Goal: Navigation & Orientation: Find specific page/section

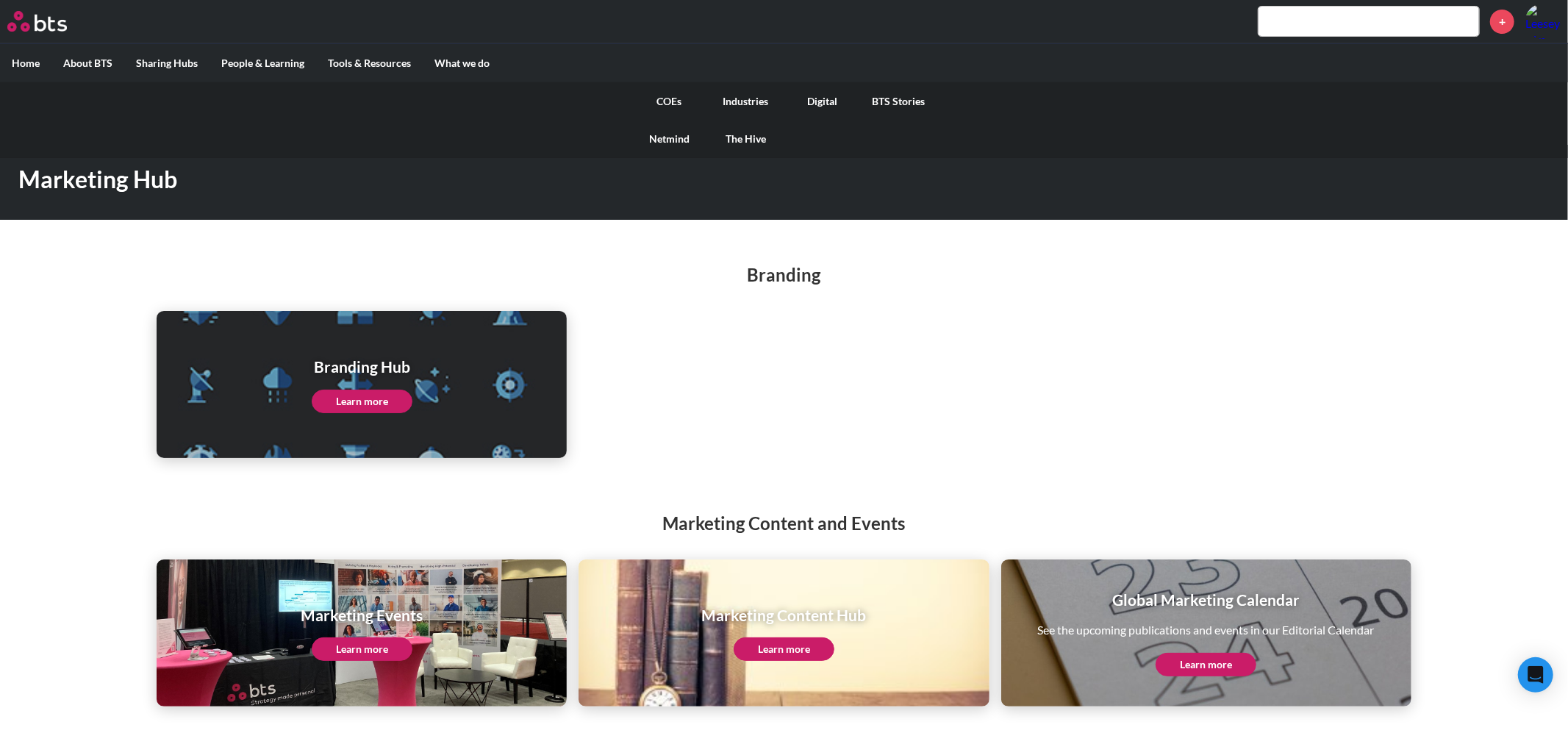
click at [680, 98] on link "COEs" at bounding box center [670, 101] width 77 height 38
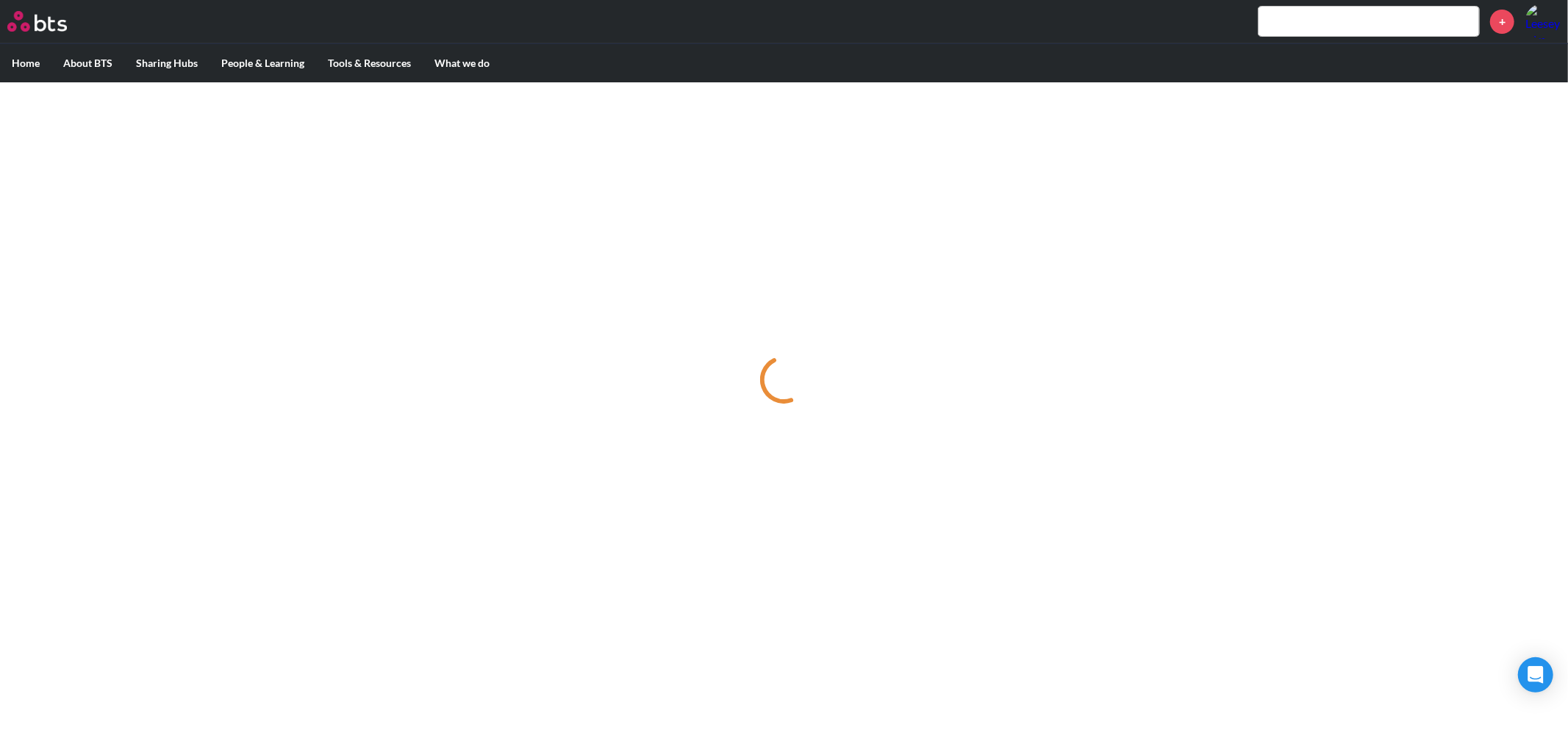
drag, startPoint x: 270, startPoint y: 112, endPoint x: 787, endPoint y: 31, distance: 523.3
click at [272, 112] on div at bounding box center [784, 380] width 1568 height 595
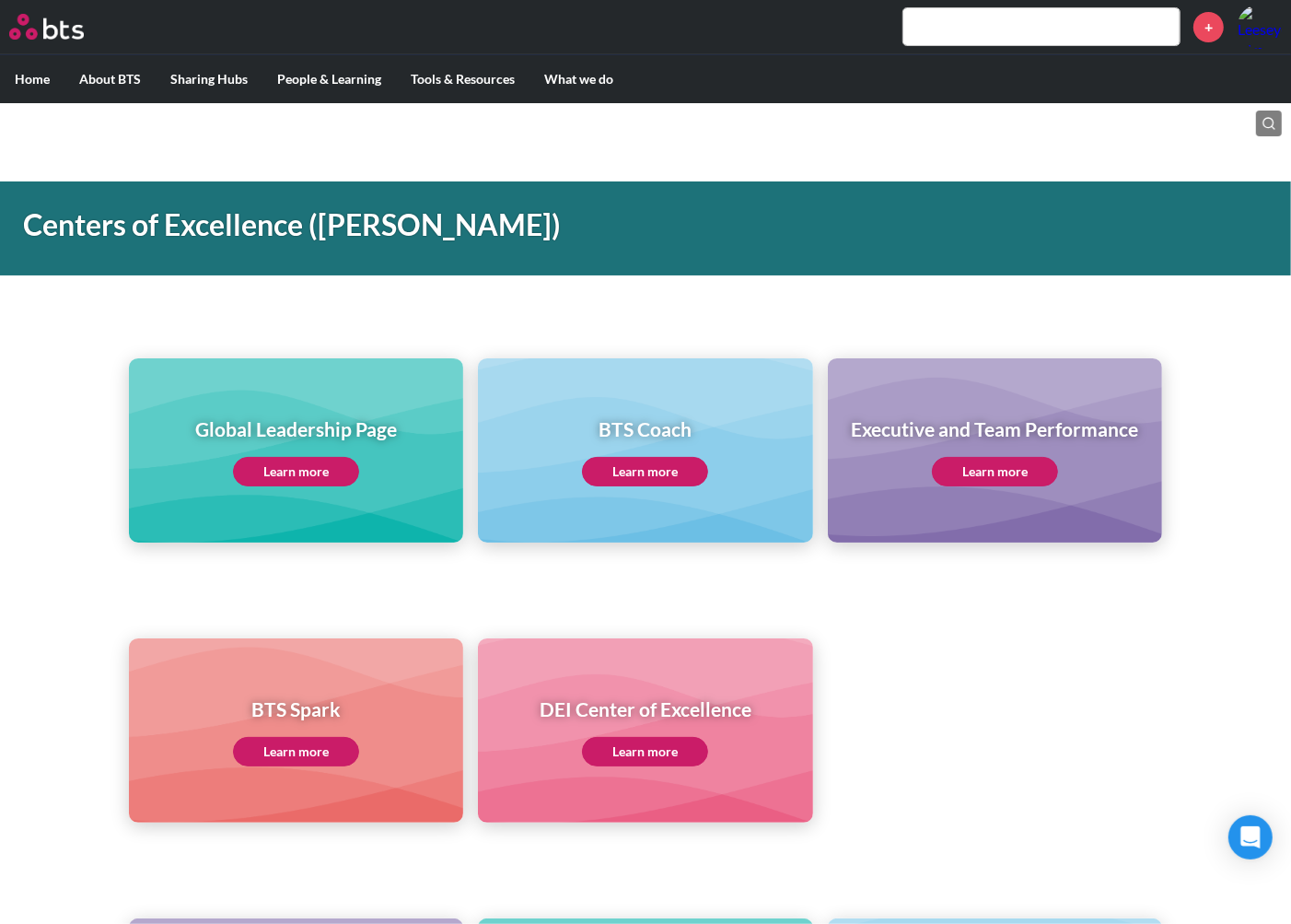
click at [1158, 691] on ul "BTS Spark Learn more DEI Center of Excellence Learn more" at bounding box center [645, 730] width 1033 height 184
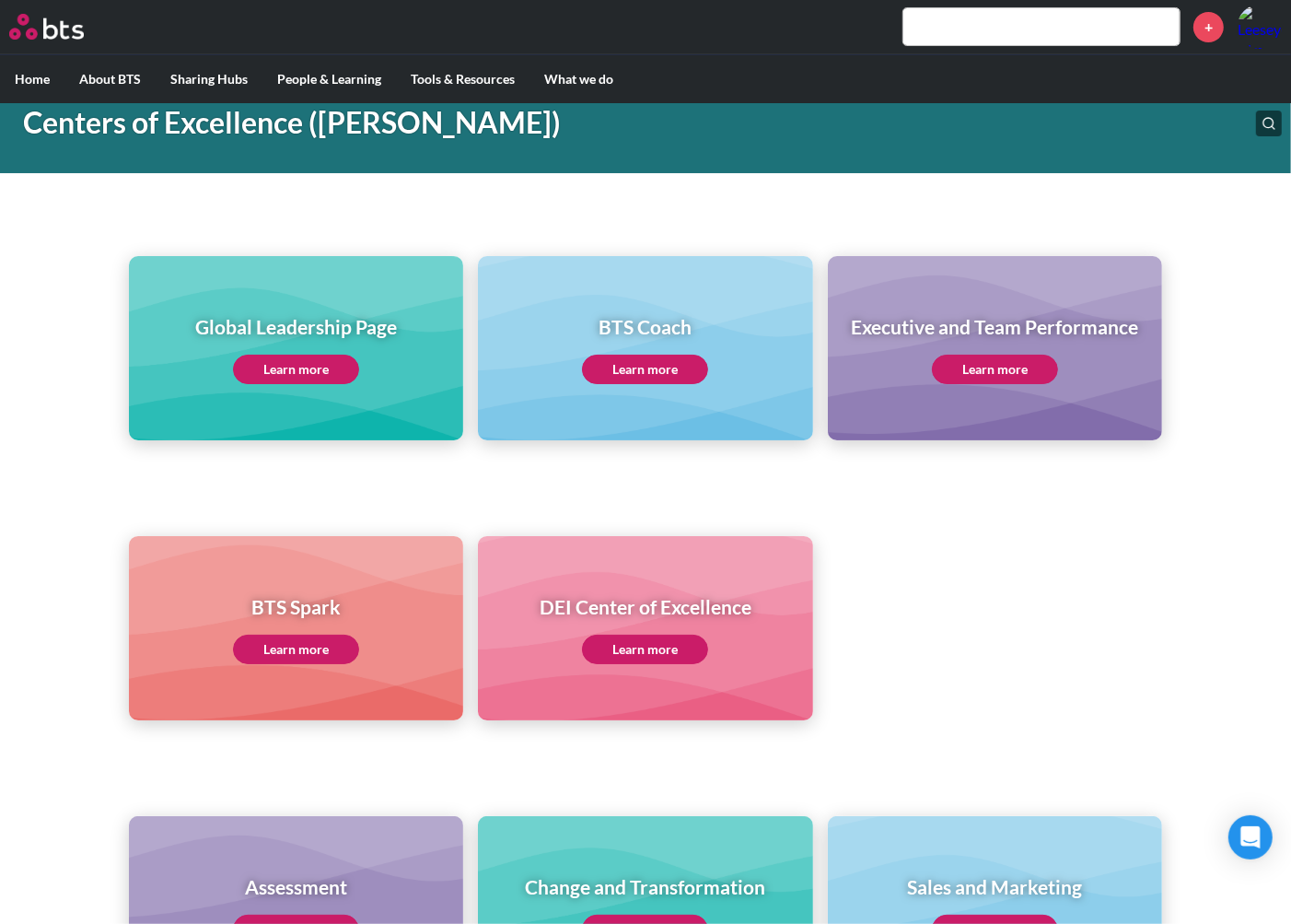
scroll to position [204, 0]
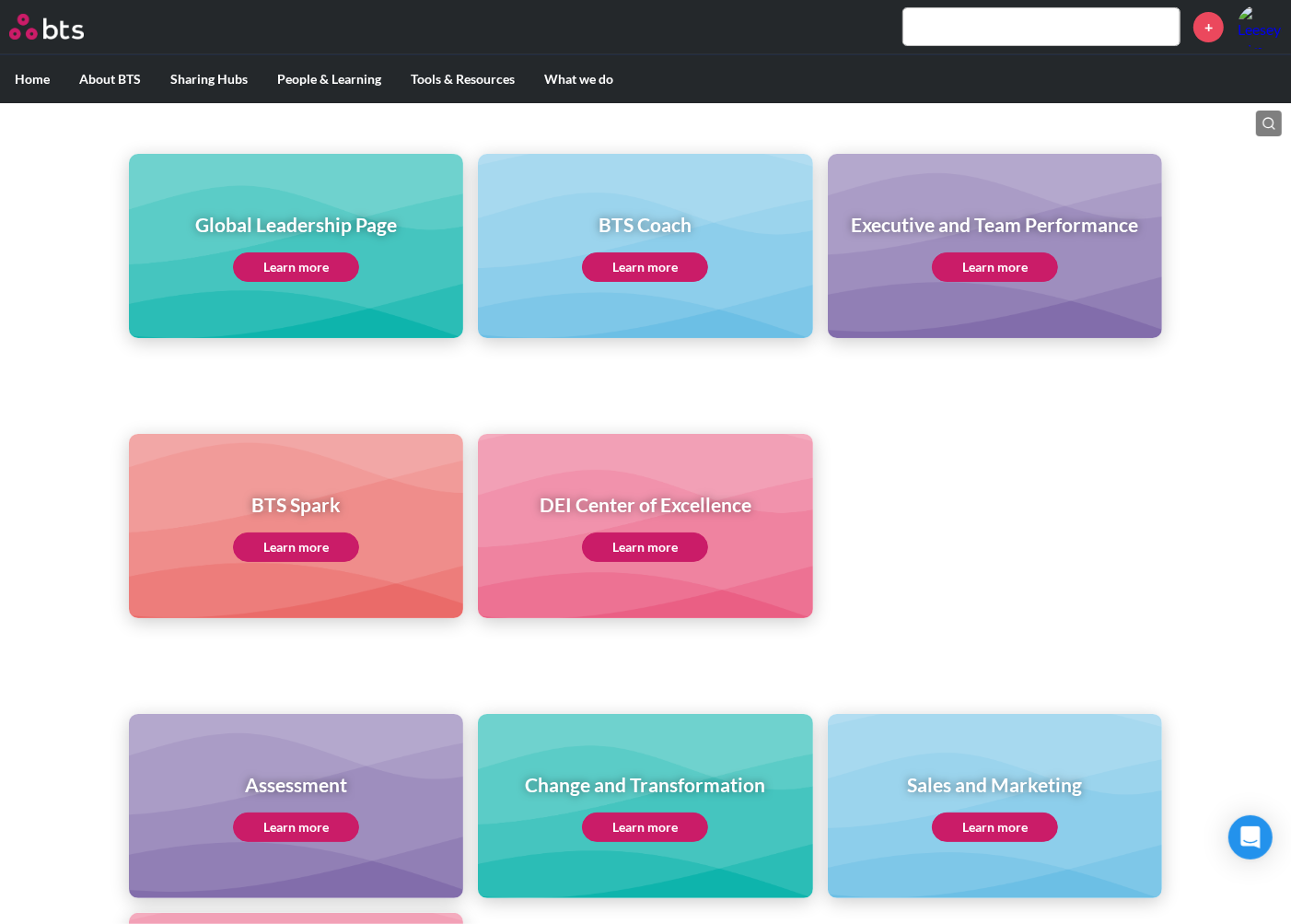
click at [1067, 499] on ul "BTS Spark Learn more DEI Center of Excellence Learn more" at bounding box center [645, 525] width 1033 height 184
click at [1010, 416] on div "BTS Spark Learn more DEI Center of Excellence Learn more" at bounding box center [645, 493] width 1291 height 250
